Goal: Task Accomplishment & Management: Manage account settings

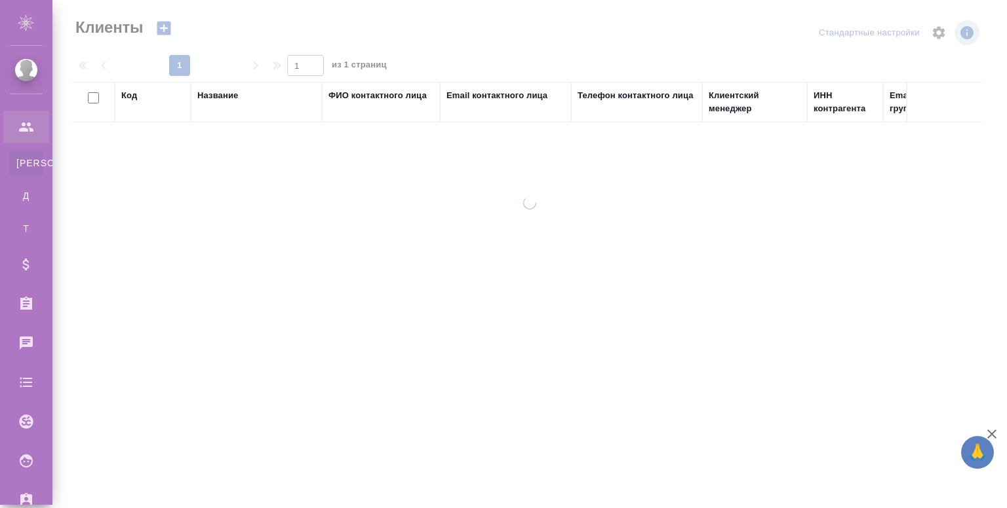
select select "RU"
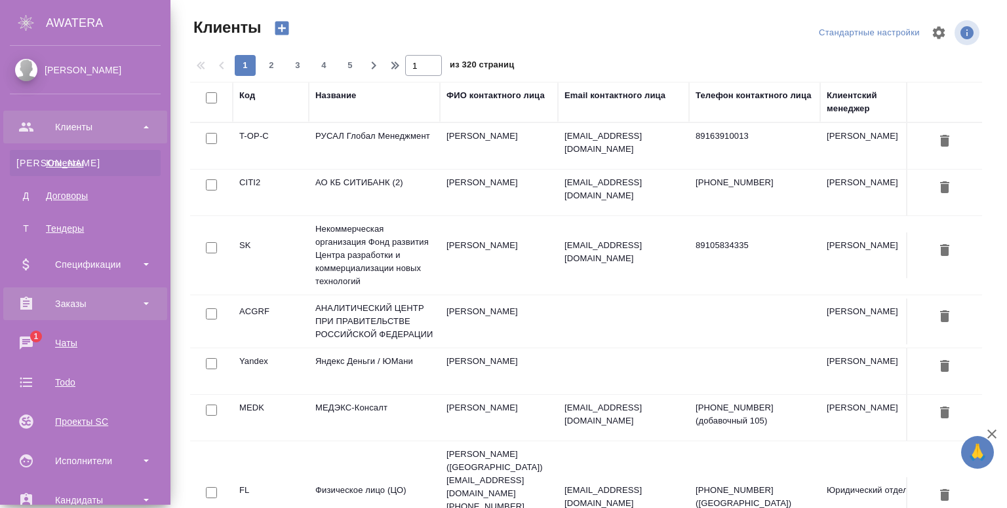
click at [60, 307] on div "Заказы" at bounding box center [85, 304] width 151 height 20
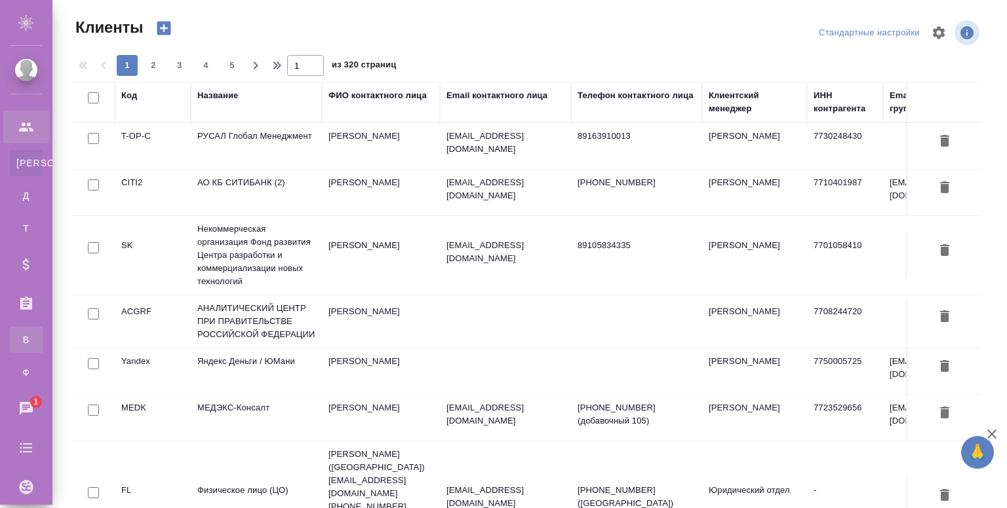
click at [52, 347] on li "В Все заказы" at bounding box center [26, 340] width 52 height 26
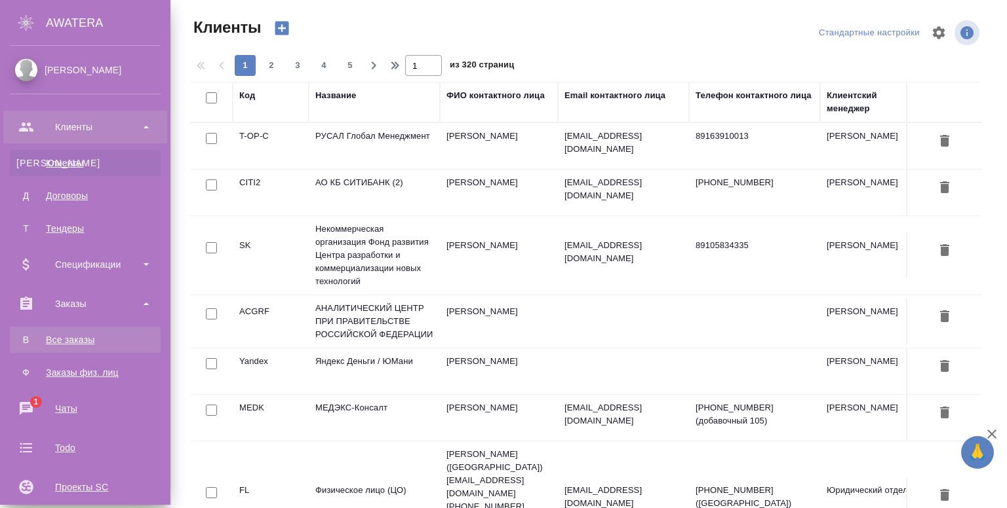
click at [58, 332] on link "В Все заказы" at bounding box center [85, 340] width 151 height 26
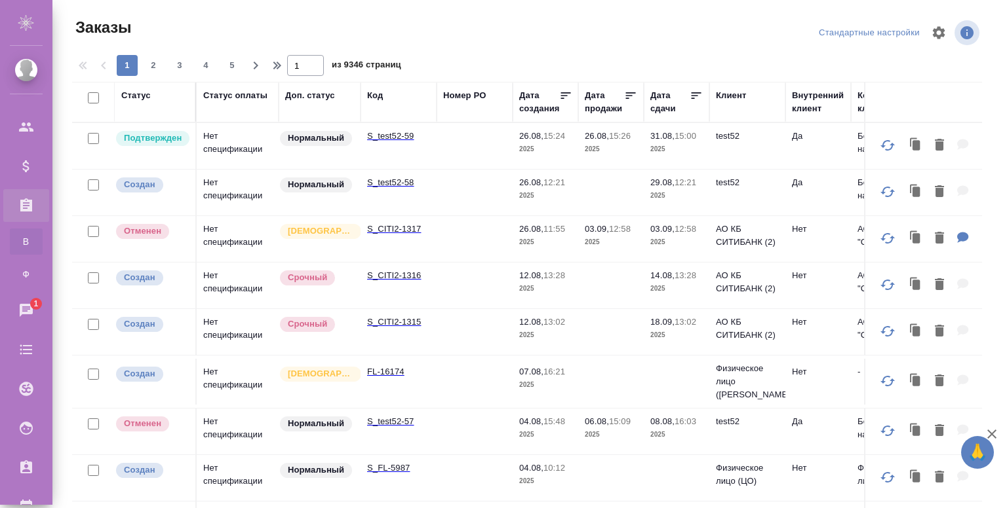
click at [459, 151] on td at bounding box center [474, 146] width 76 height 46
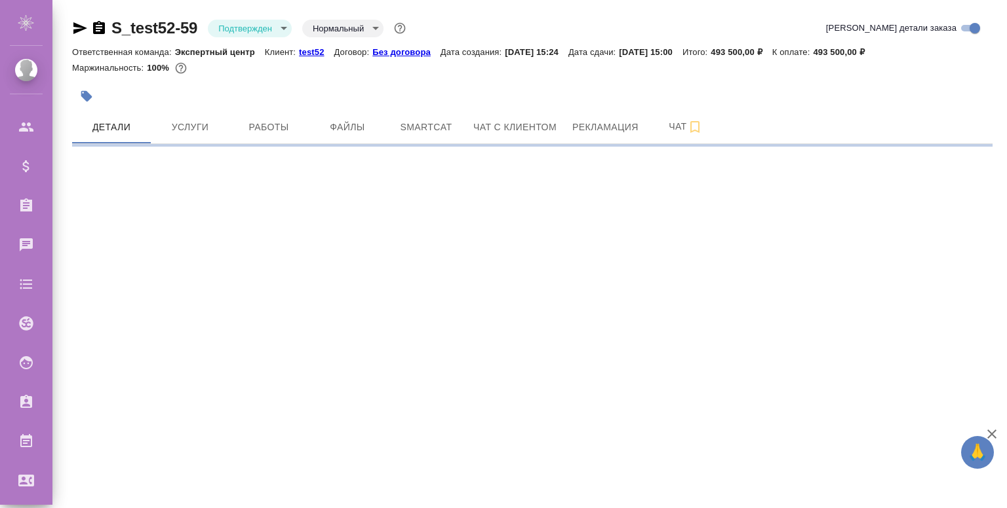
select select "RU"
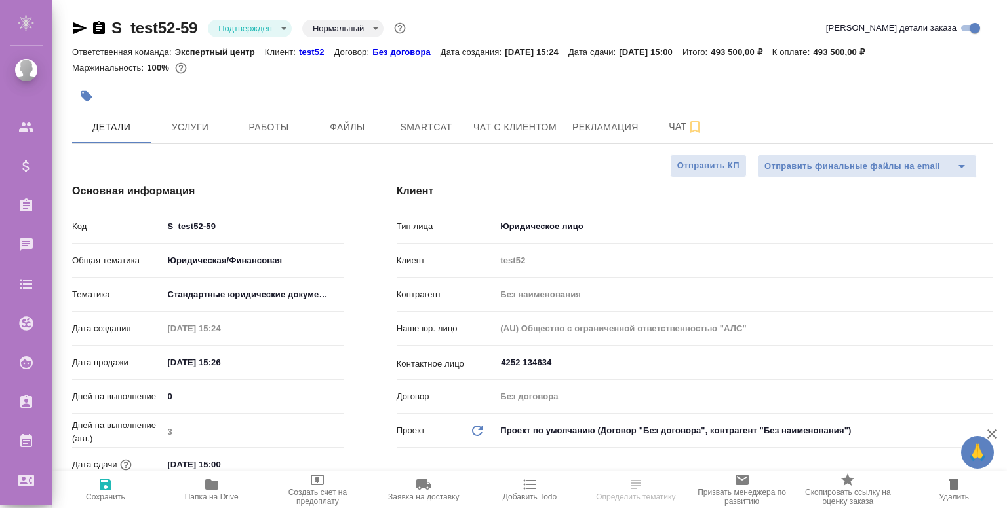
type textarea "x"
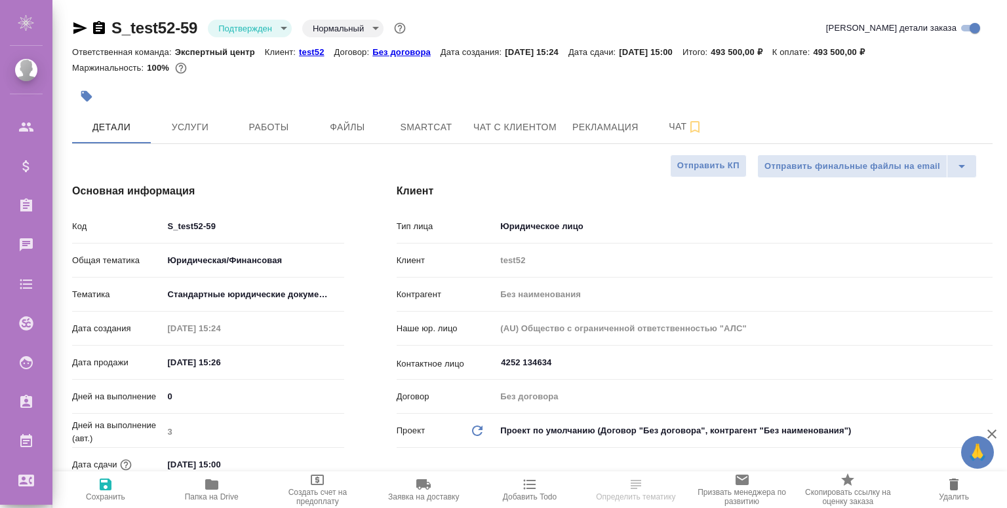
type textarea "x"
click at [245, 131] on span "Работы" at bounding box center [268, 127] width 63 height 16
